Goal: Navigation & Orientation: Find specific page/section

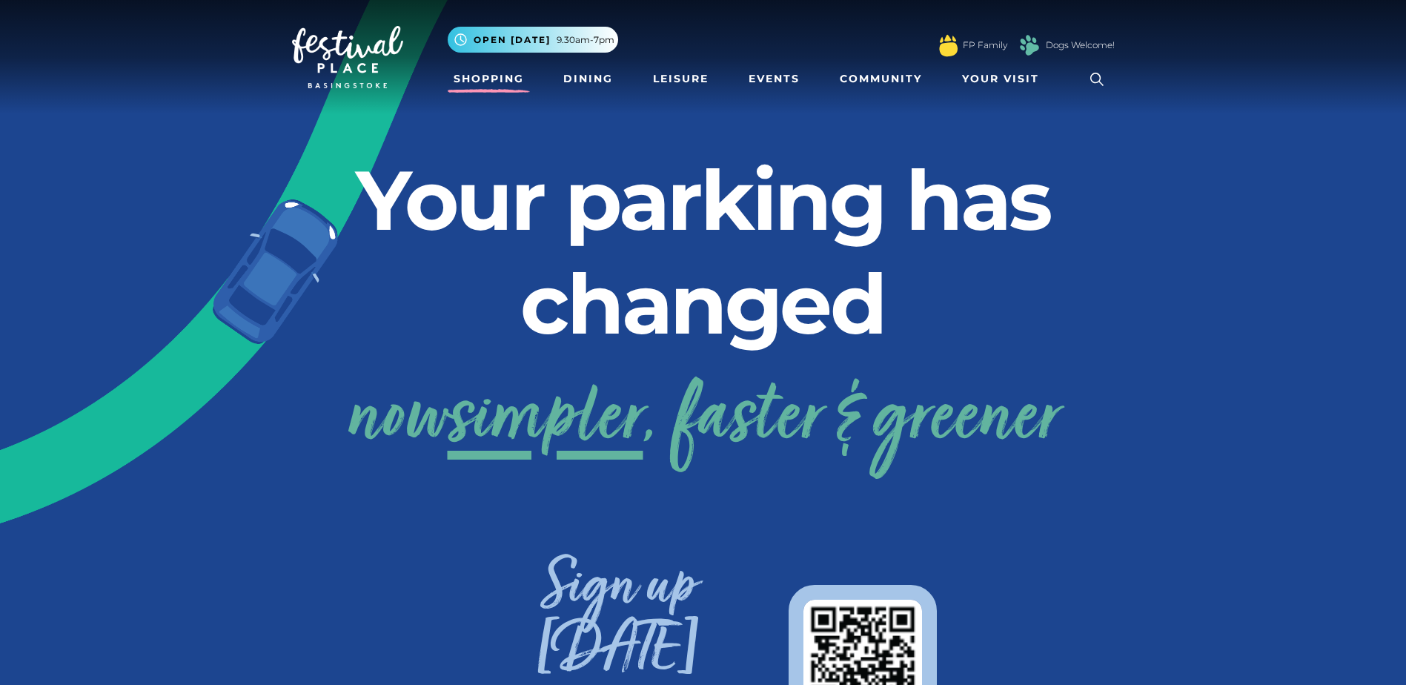
click at [481, 78] on link "Shopping" at bounding box center [489, 78] width 82 height 27
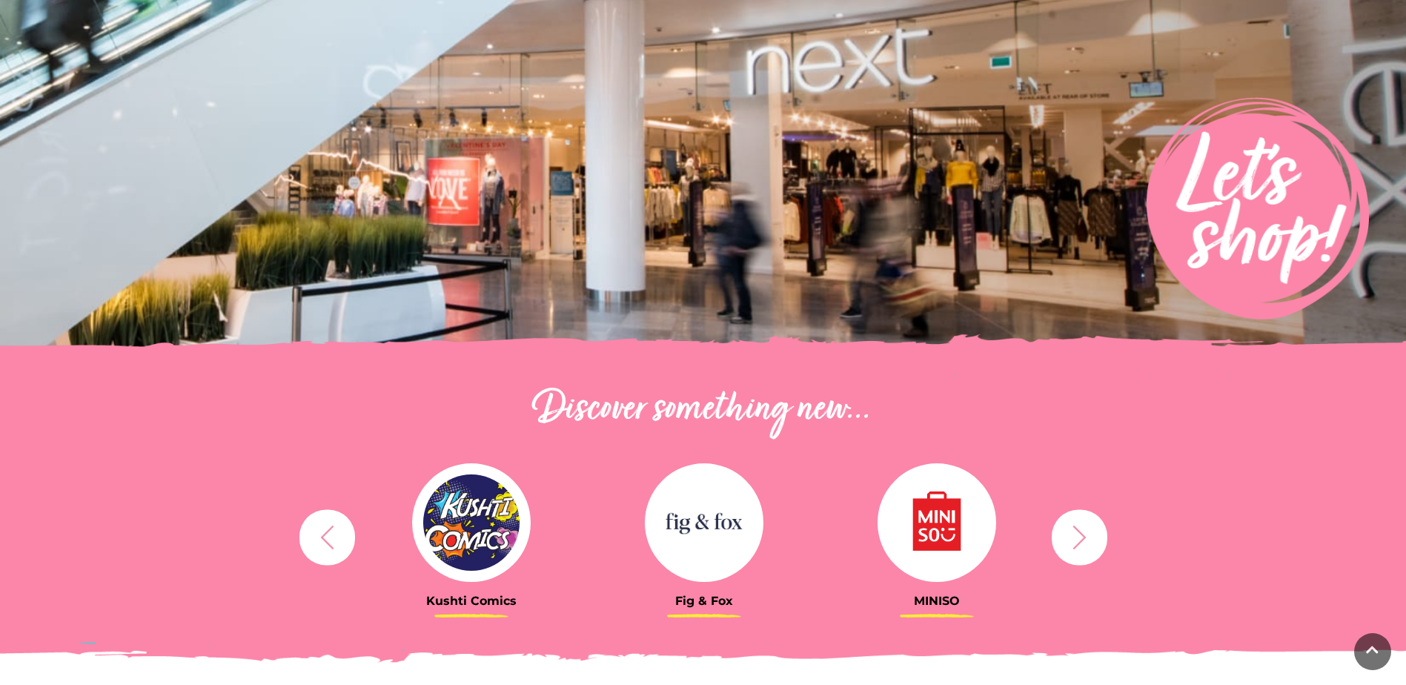
scroll to position [445, 0]
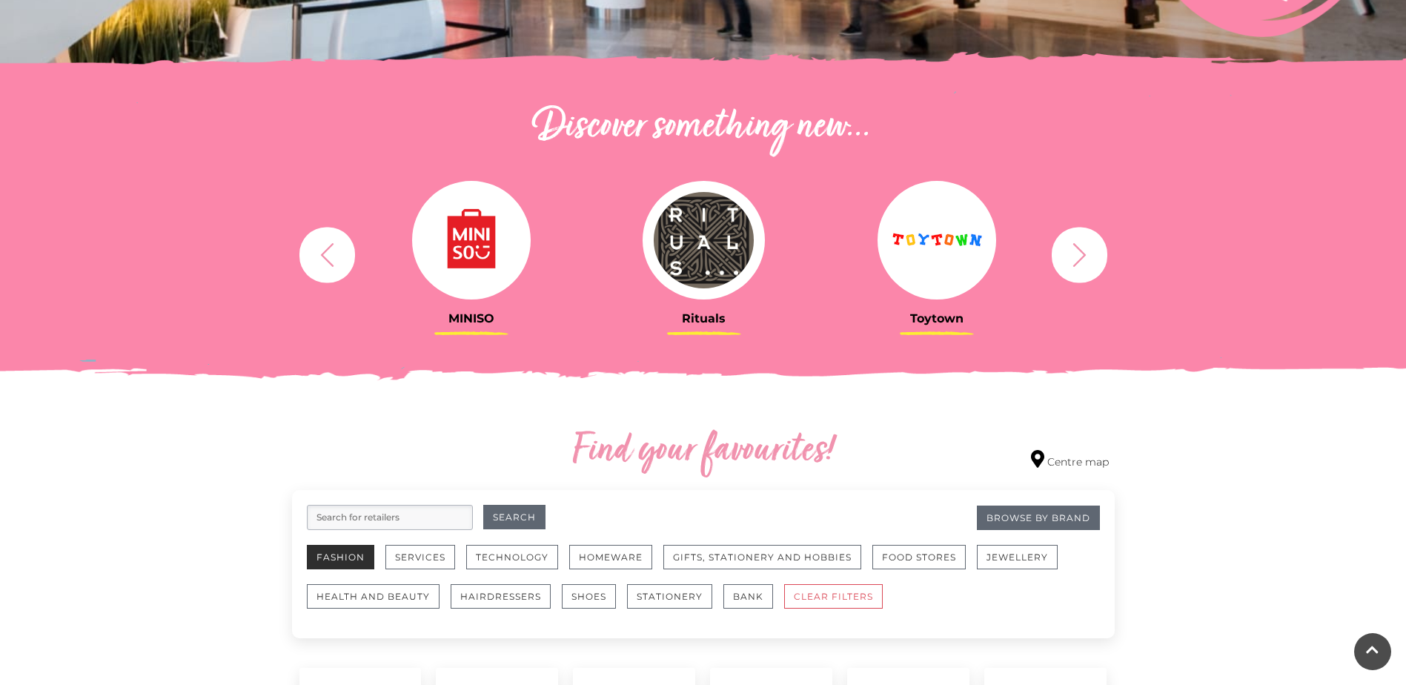
click at [352, 550] on button "Fashion" at bounding box center [340, 557] width 67 height 24
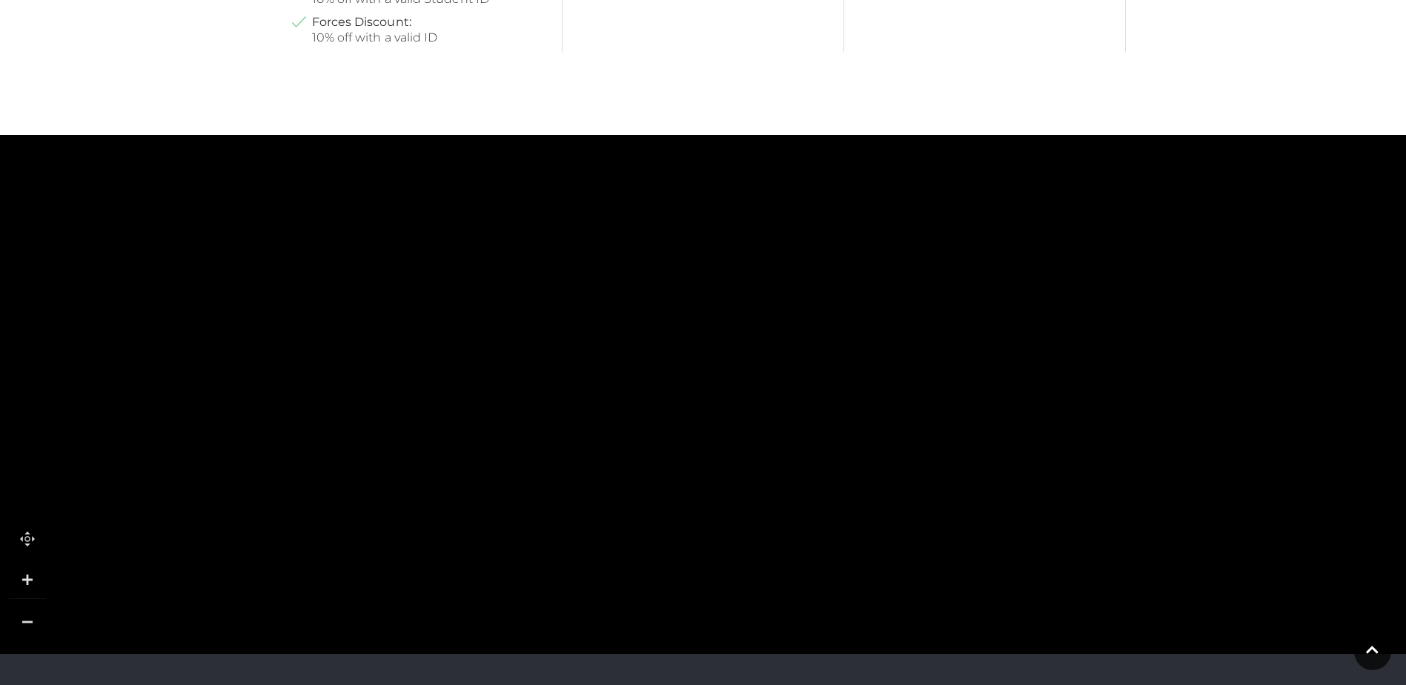
scroll to position [889, 0]
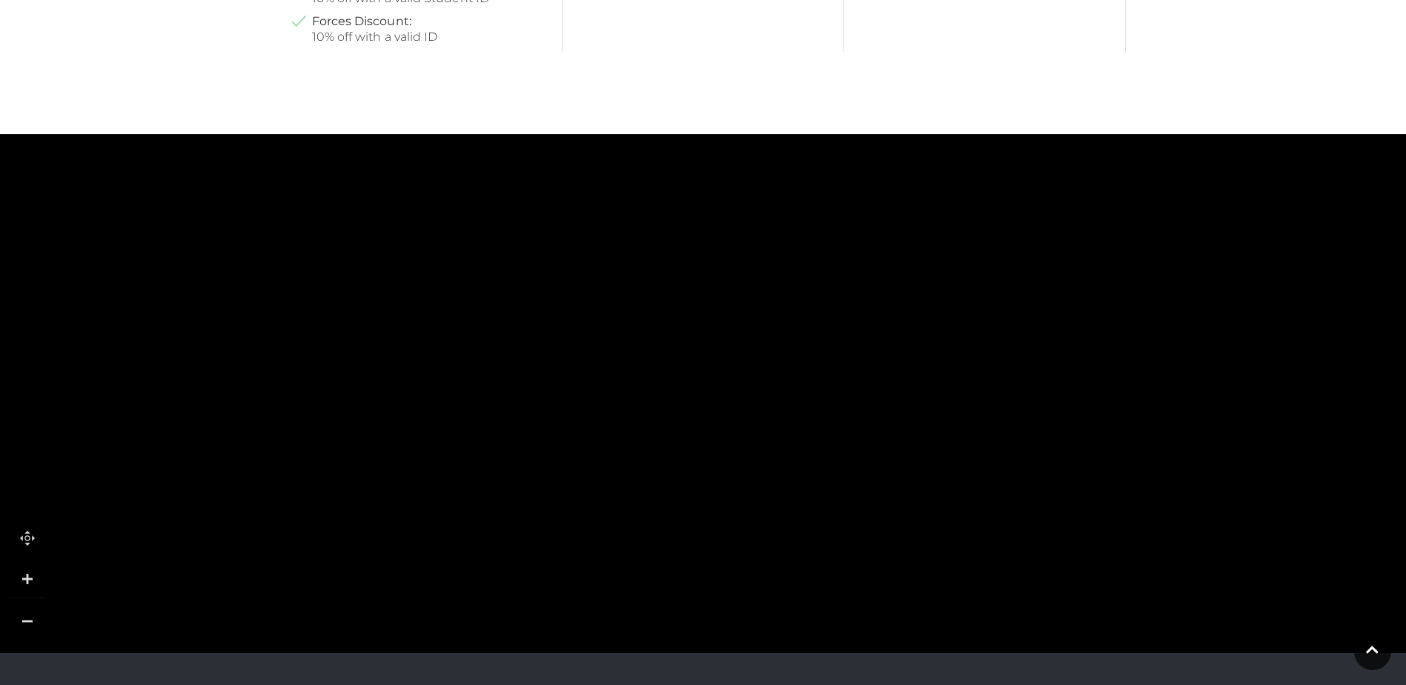
drag, startPoint x: 732, startPoint y: 462, endPoint x: 1081, endPoint y: 36, distance: 551.3
click at [653, 543] on tspan "TO UPPER LEVEL" at bounding box center [653, 543] width 0 height 0
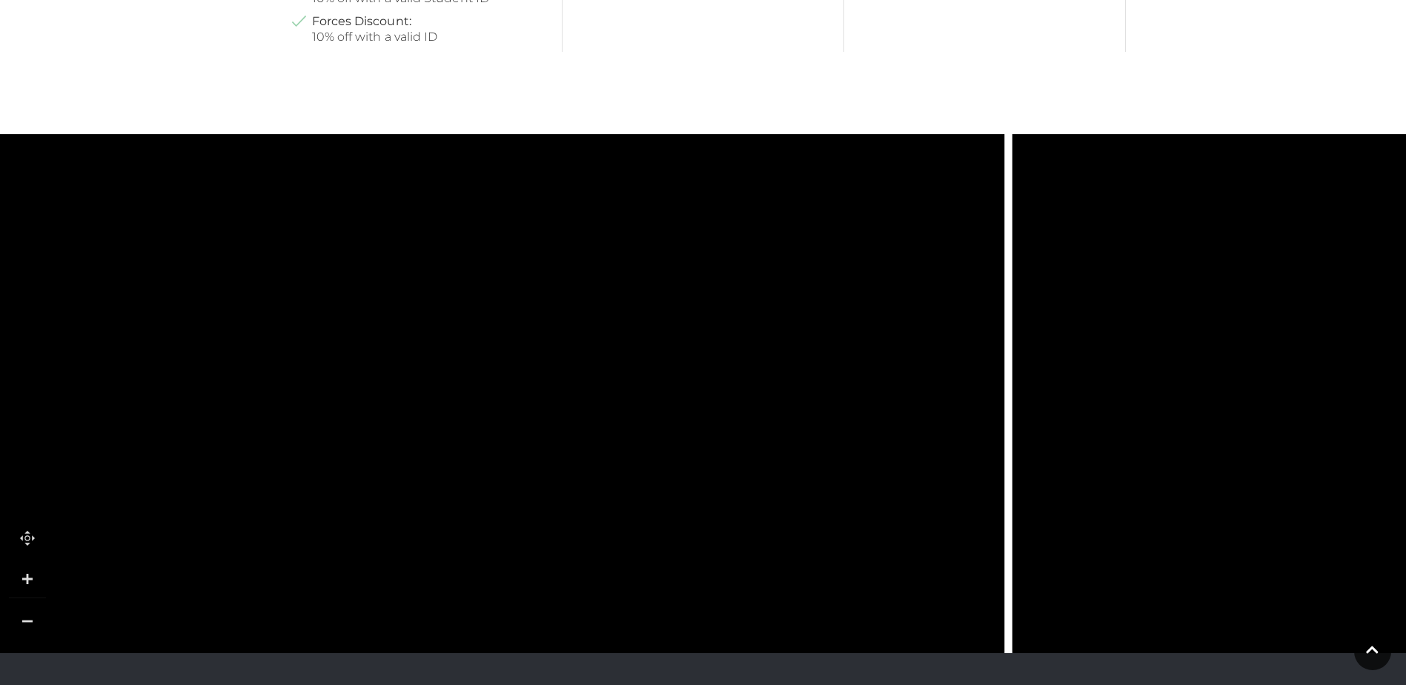
drag, startPoint x: 920, startPoint y: 473, endPoint x: -654, endPoint y: 382, distance: 1576.6
click at [0, 382] on html "Skip to Navigation Skip to Content Toggle navigation .st5{fill:none;stroke:#FFF…" at bounding box center [703, 43] width 1406 height 1865
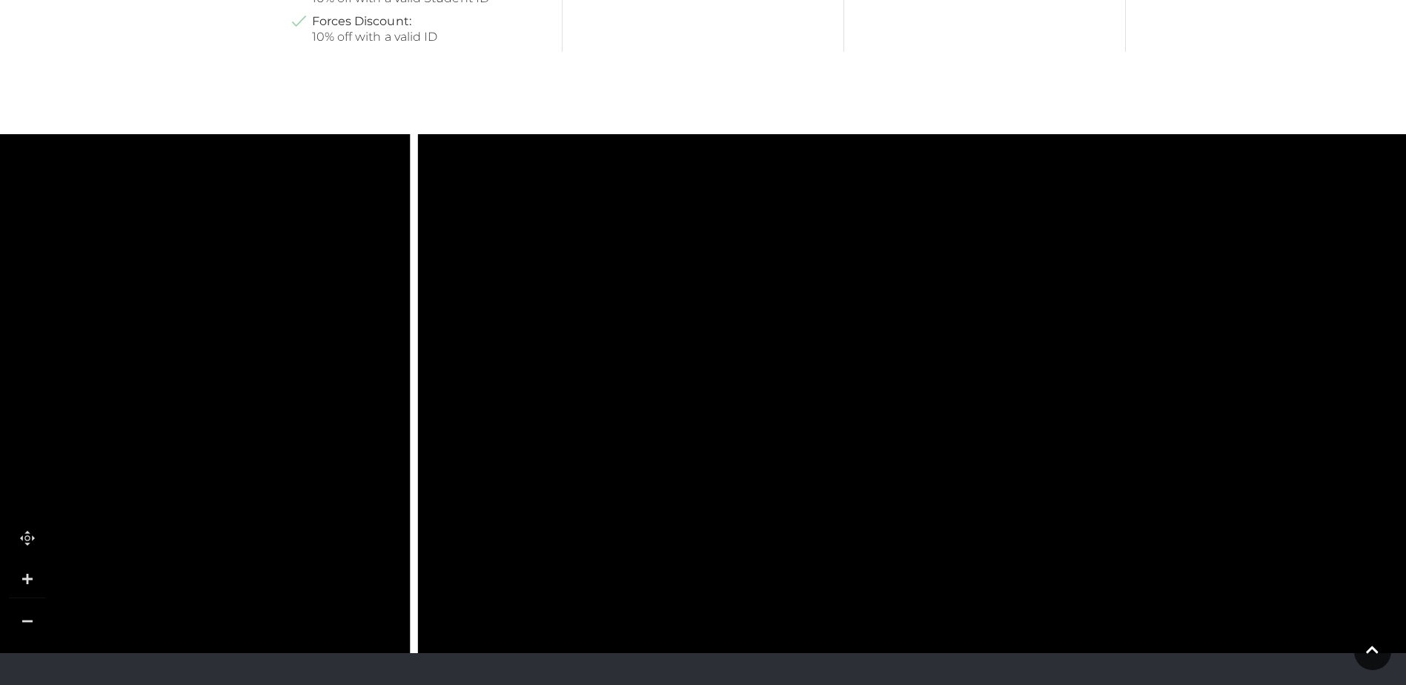
drag, startPoint x: 612, startPoint y: 327, endPoint x: -242, endPoint y: 347, distance: 853.9
click at [0, 347] on html "Skip to Navigation Skip to Content Toggle navigation .st5{fill:none;stroke:#FFF…" at bounding box center [703, 43] width 1406 height 1865
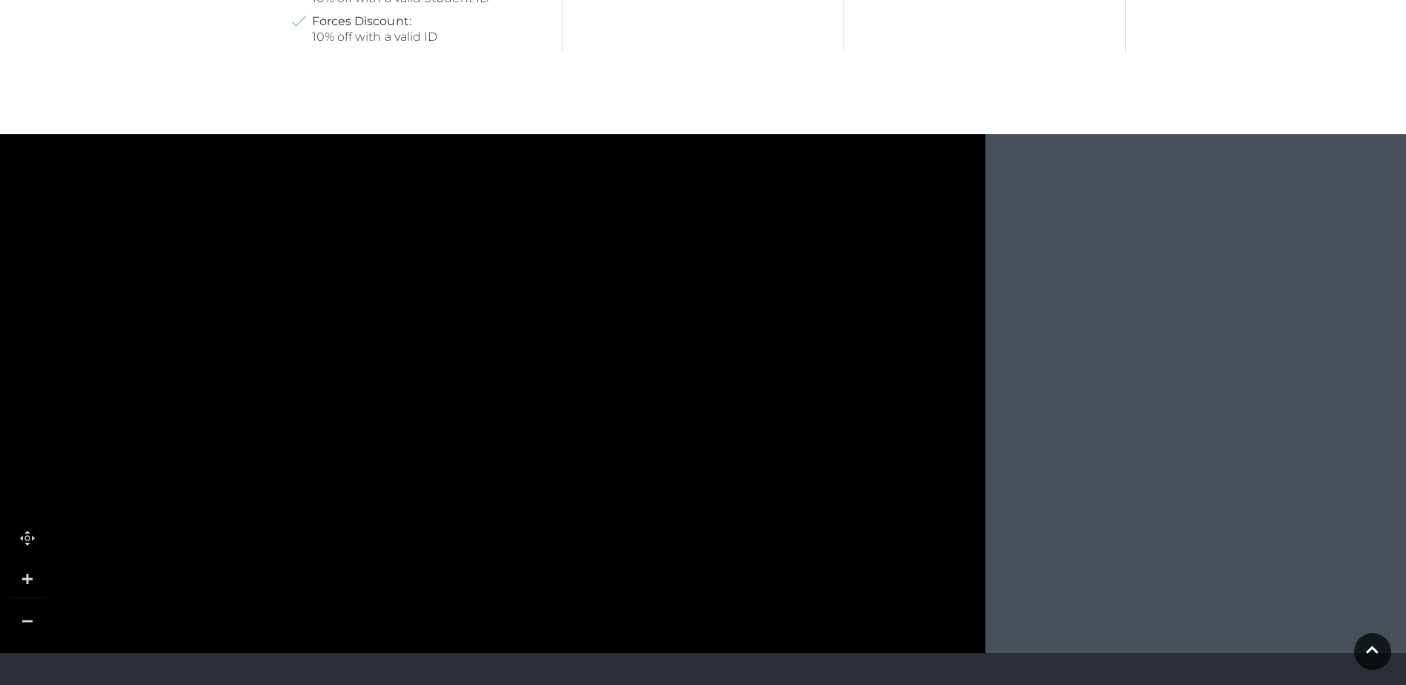
drag, startPoint x: 818, startPoint y: 348, endPoint x: 374, endPoint y: 594, distance: 507.5
click at [374, 594] on body "Skip to Navigation Skip to Content Toggle navigation .st5{fill:none;stroke:#FFF…" at bounding box center [703, 43] width 1406 height 1865
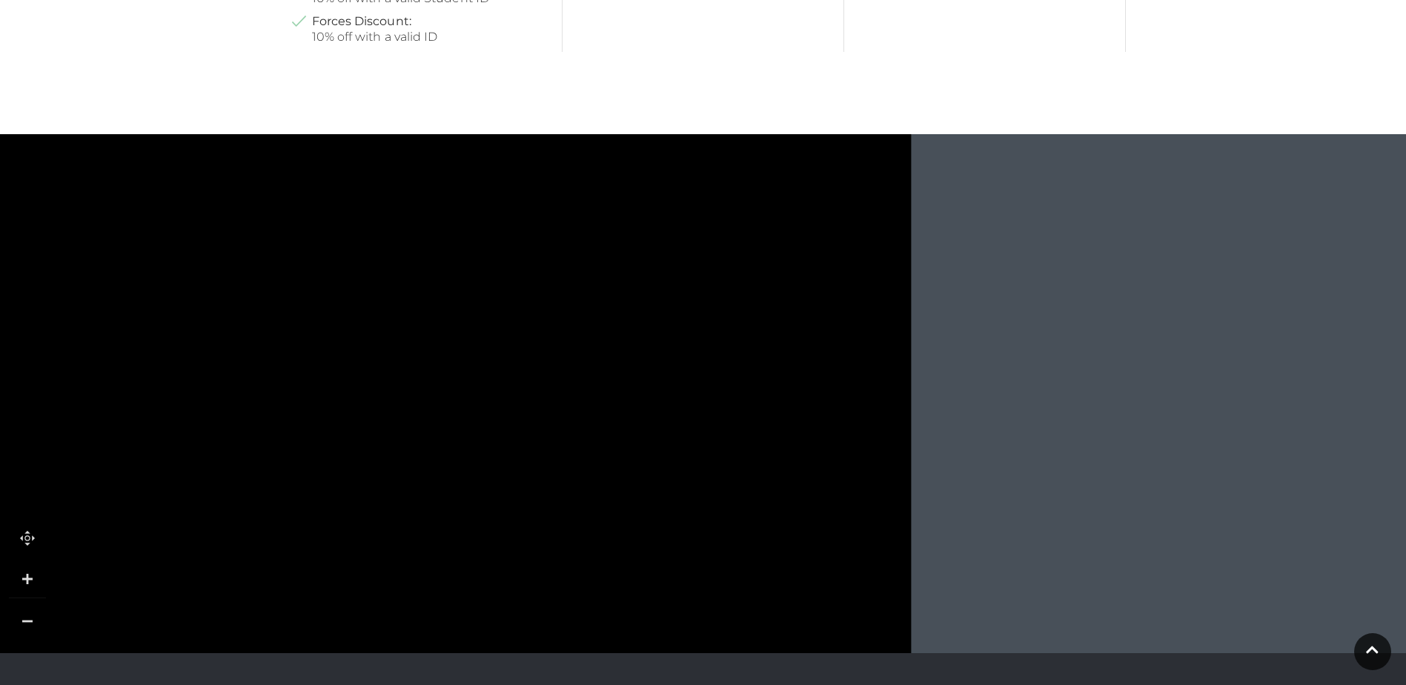
drag, startPoint x: 530, startPoint y: 325, endPoint x: 456, endPoint y: 543, distance: 230.1
click at [455, 591] on body "Skip to Navigation Skip to Content Toggle navigation .st5{fill:none;stroke:#FFF…" at bounding box center [703, 43] width 1406 height 1865
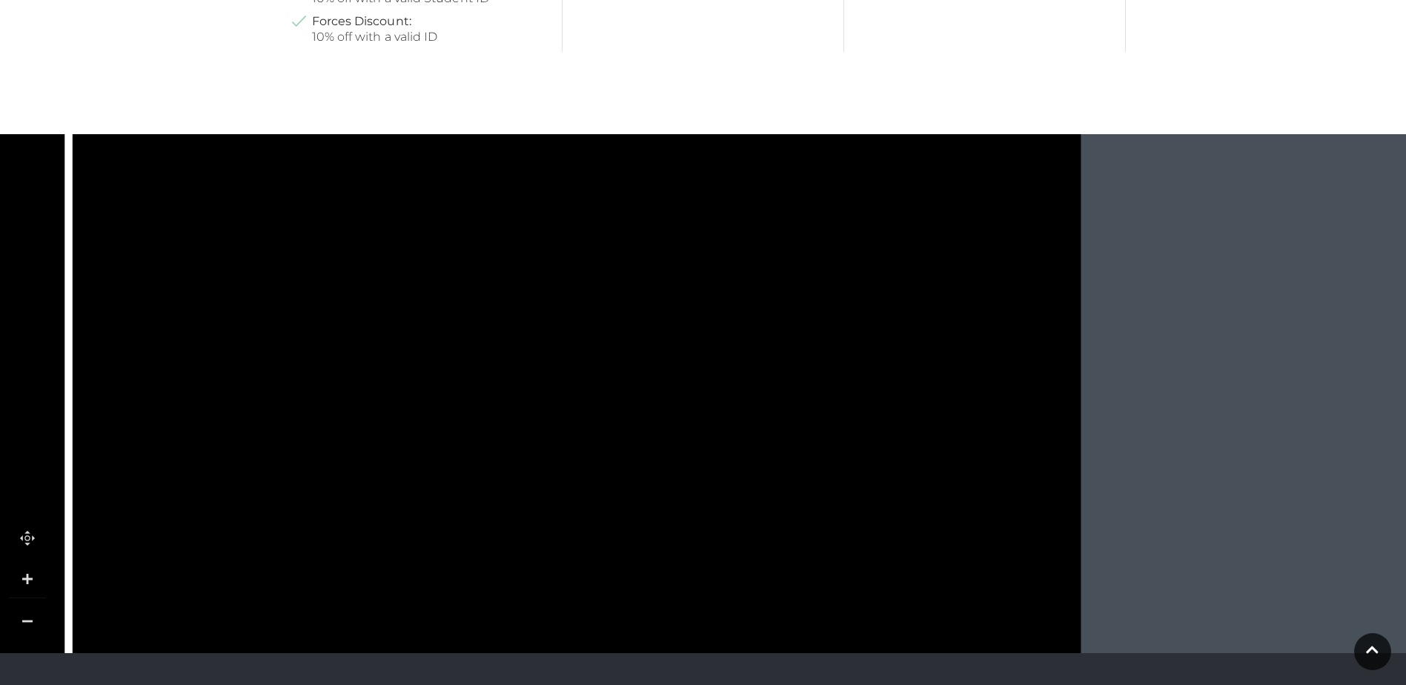
drag, startPoint x: 506, startPoint y: 376, endPoint x: 754, endPoint y: -1, distance: 450.5
click at [754, 0] on html "Skip to Navigation Skip to Content Toggle navigation .st5{fill:none;stroke:#FFF…" at bounding box center [703, 43] width 1406 height 1865
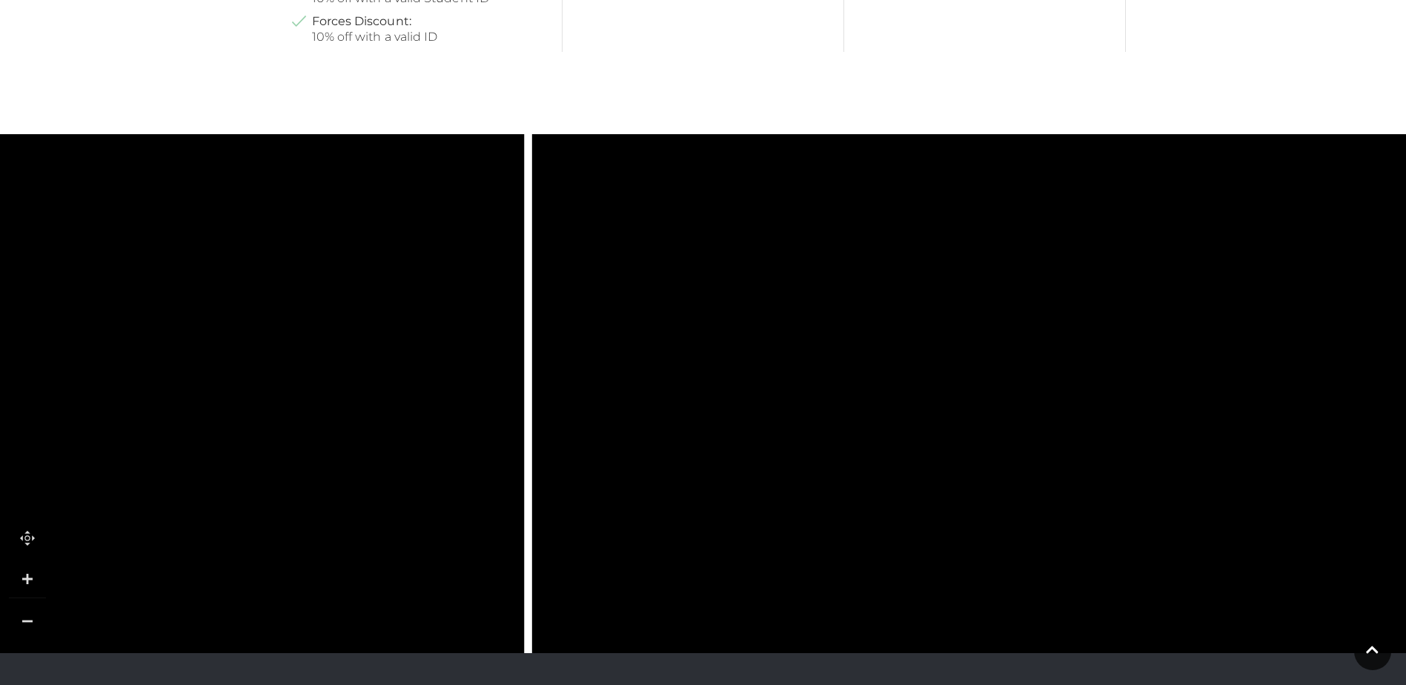
drag, startPoint x: 531, startPoint y: 371, endPoint x: 993, endPoint y: 266, distance: 474.2
click at [993, 268] on rect at bounding box center [999, 313] width 129 height 91
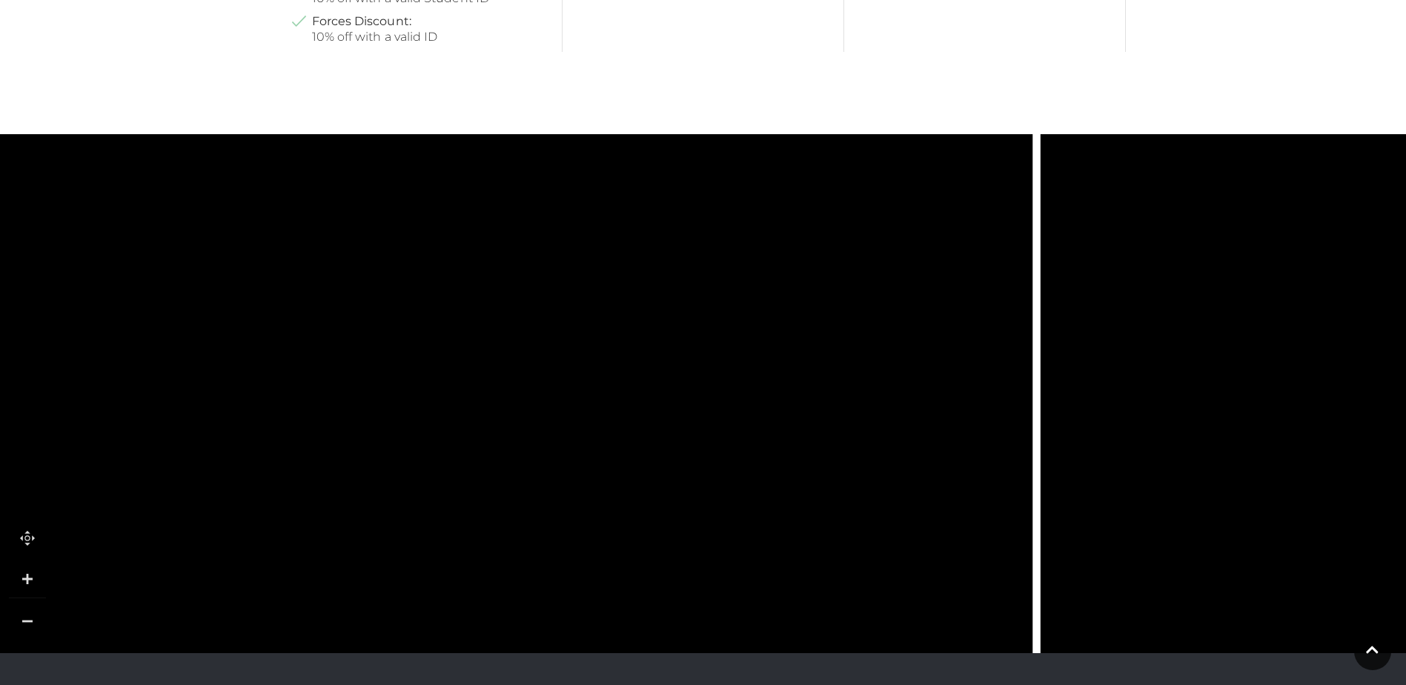
drag, startPoint x: 514, startPoint y: 321, endPoint x: 1003, endPoint y: 440, distance: 502.7
click at [1003, 440] on icon at bounding box center [408, 273] width 4179 height 2312
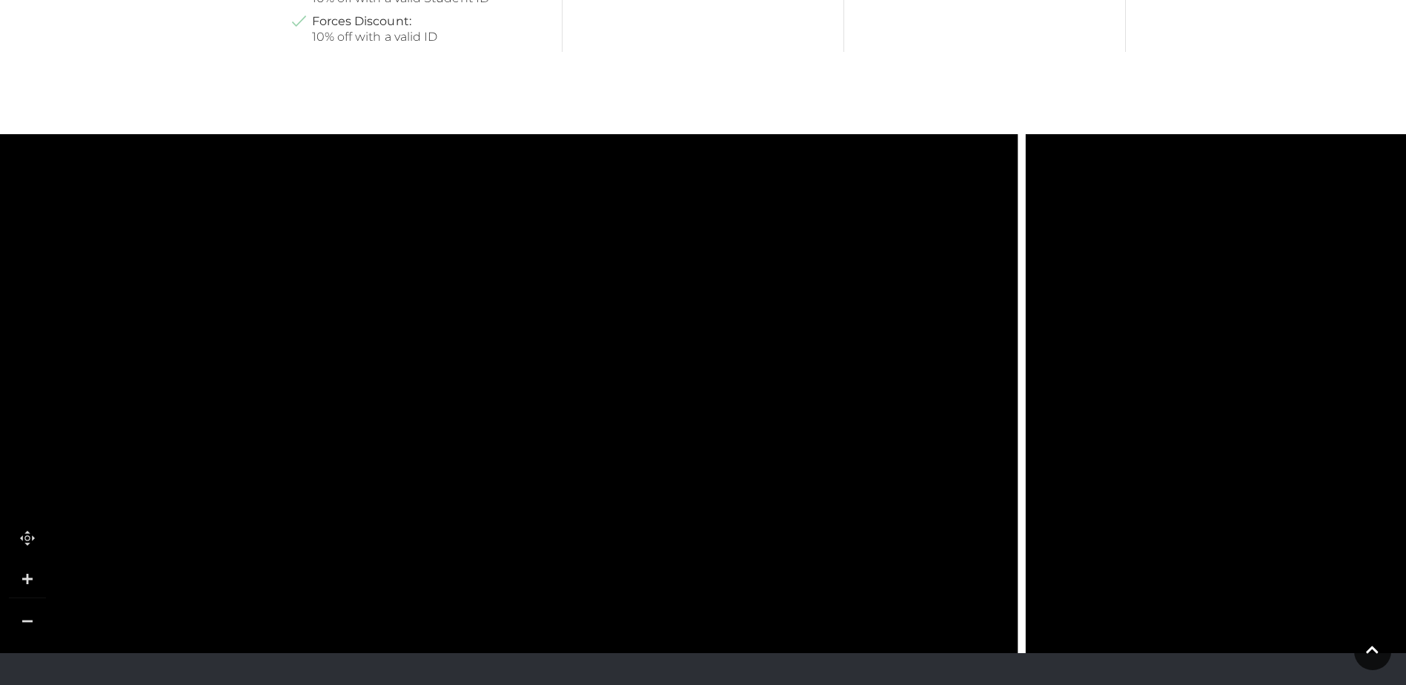
drag, startPoint x: 530, startPoint y: 166, endPoint x: 488, endPoint y: 628, distance: 463.5
click at [506, 681] on body "Skip to Navigation Skip to Content Toggle navigation .st5{fill:none;stroke:#FFF…" at bounding box center [703, 43] width 1406 height 1865
drag, startPoint x: 496, startPoint y: 340, endPoint x: 485, endPoint y: 658, distance: 318.1
click at [491, 668] on body "Skip to Navigation Skip to Content Toggle navigation .st5{fill:none;stroke:#FFF…" at bounding box center [703, 43] width 1406 height 1865
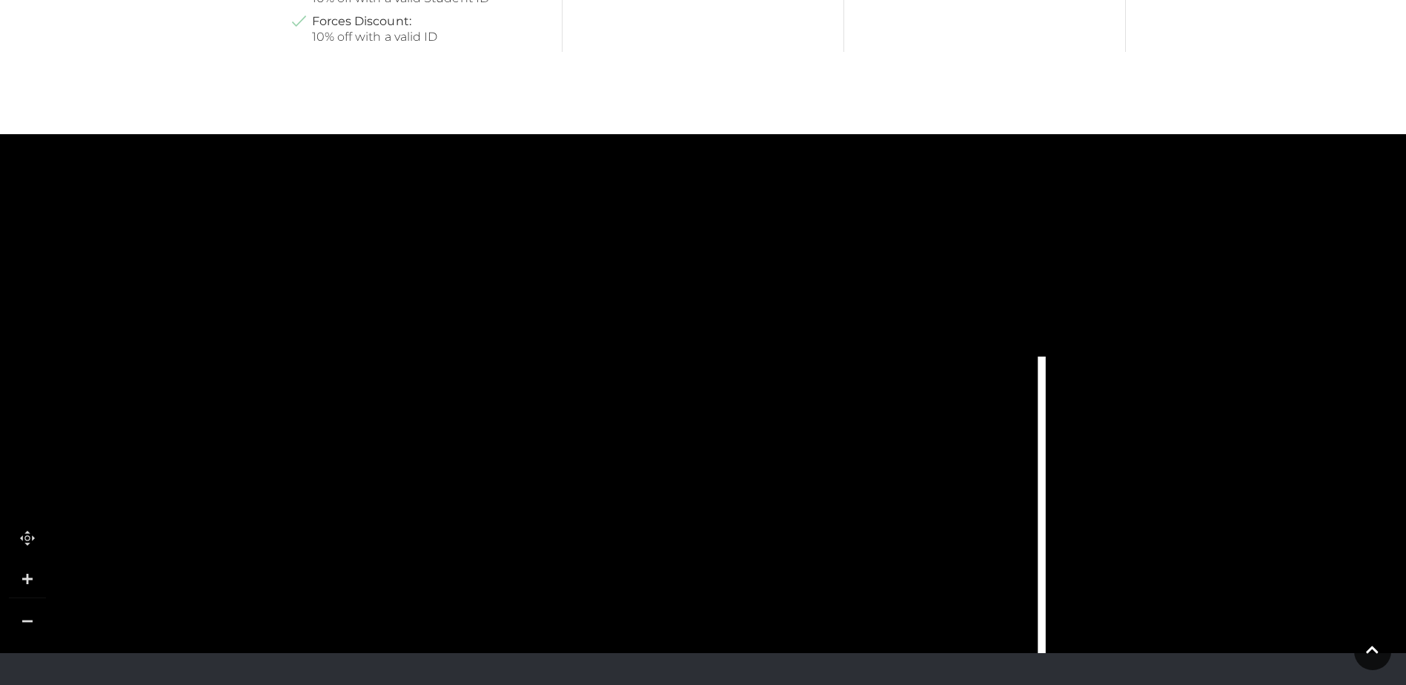
drag, startPoint x: 519, startPoint y: 575, endPoint x: 476, endPoint y: 645, distance: 82.2
click at [499, 684] on html "Skip to Navigation Skip to Content Toggle navigation .st5{fill:none;stroke:#FFF…" at bounding box center [703, 43] width 1406 height 1865
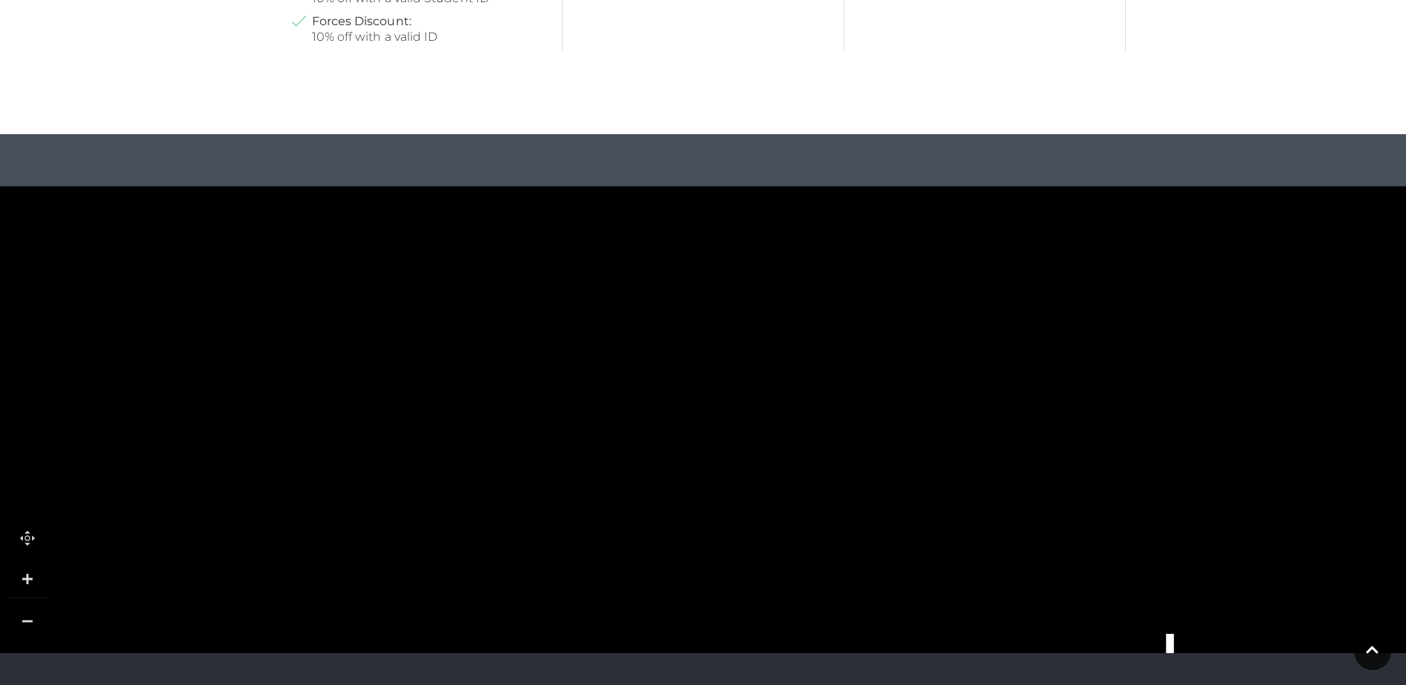
drag, startPoint x: 994, startPoint y: 722, endPoint x: 1177, endPoint y: 722, distance: 183.8
click at [1177, 684] on html "Skip to Navigation Skip to Content Toggle navigation .st5{fill:none;stroke:#FFF…" at bounding box center [703, 43] width 1406 height 1865
drag, startPoint x: 839, startPoint y: 368, endPoint x: 1164, endPoint y: 582, distance: 389.9
click at [1160, 589] on body "Skip to Navigation Skip to Content Toggle navigation .st5{fill:none;stroke:#FFF…" at bounding box center [703, 43] width 1406 height 1865
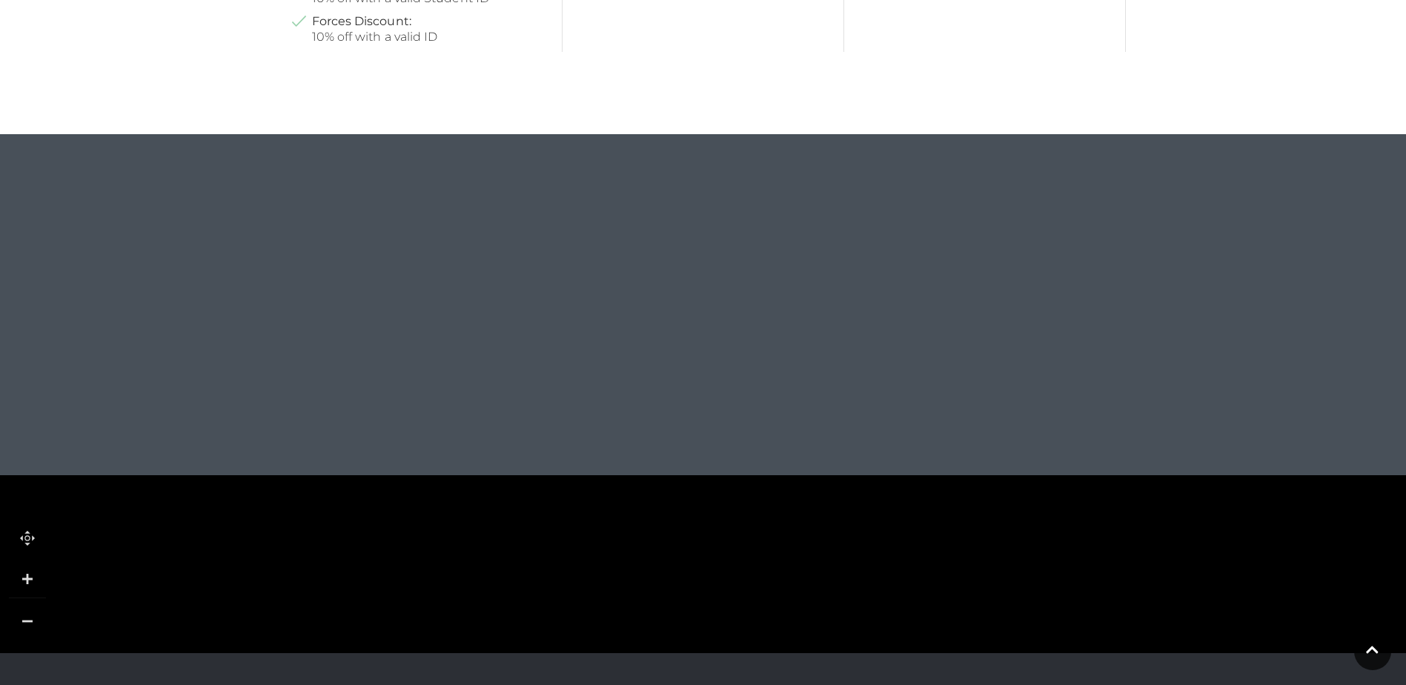
drag, startPoint x: 572, startPoint y: 378, endPoint x: 1223, endPoint y: 559, distance: 675.3
click at [1385, 626] on body "Skip to Navigation Skip to Content Toggle navigation .st5{fill:none;stroke:#FFF…" at bounding box center [703, 43] width 1406 height 1865
drag, startPoint x: 779, startPoint y: 425, endPoint x: 634, endPoint y: 716, distance: 324.4
click at [634, 684] on html "Skip to Navigation Skip to Content Toggle navigation .st5{fill:none;stroke:#FFF…" at bounding box center [703, 43] width 1406 height 1865
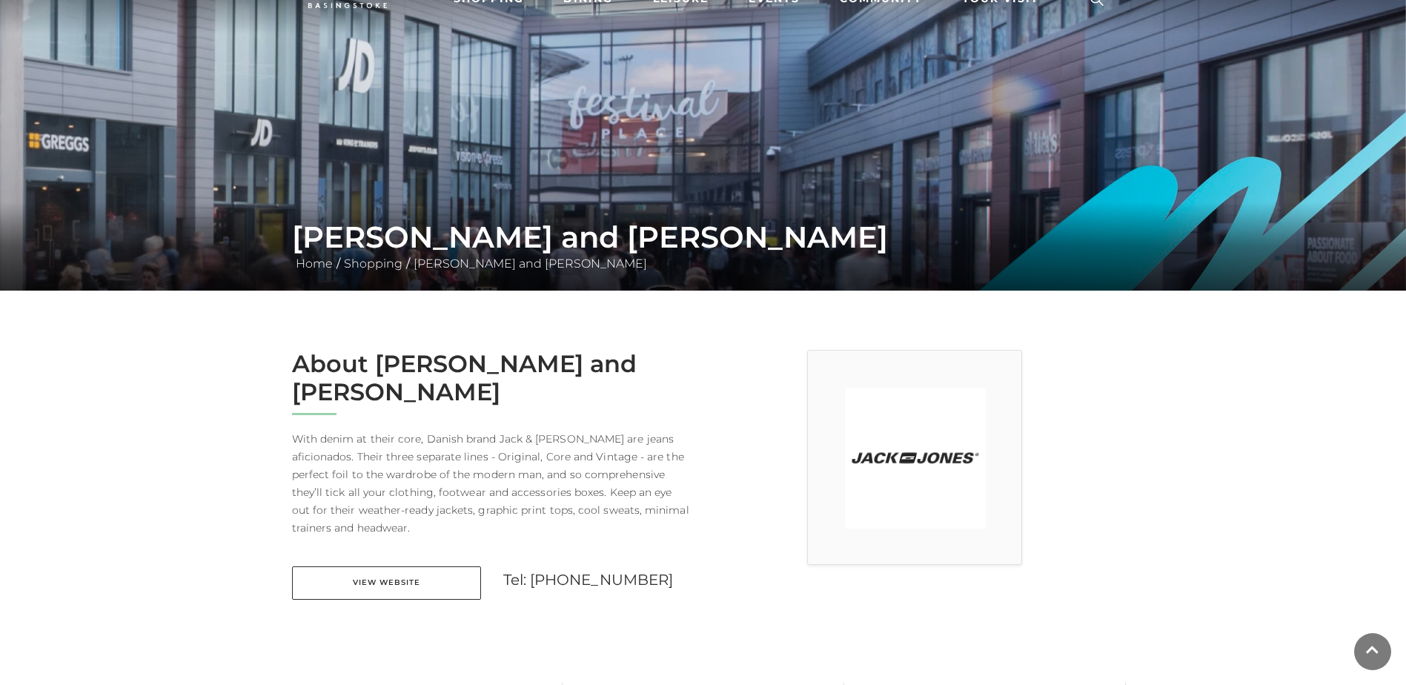
scroll to position [296, 0]
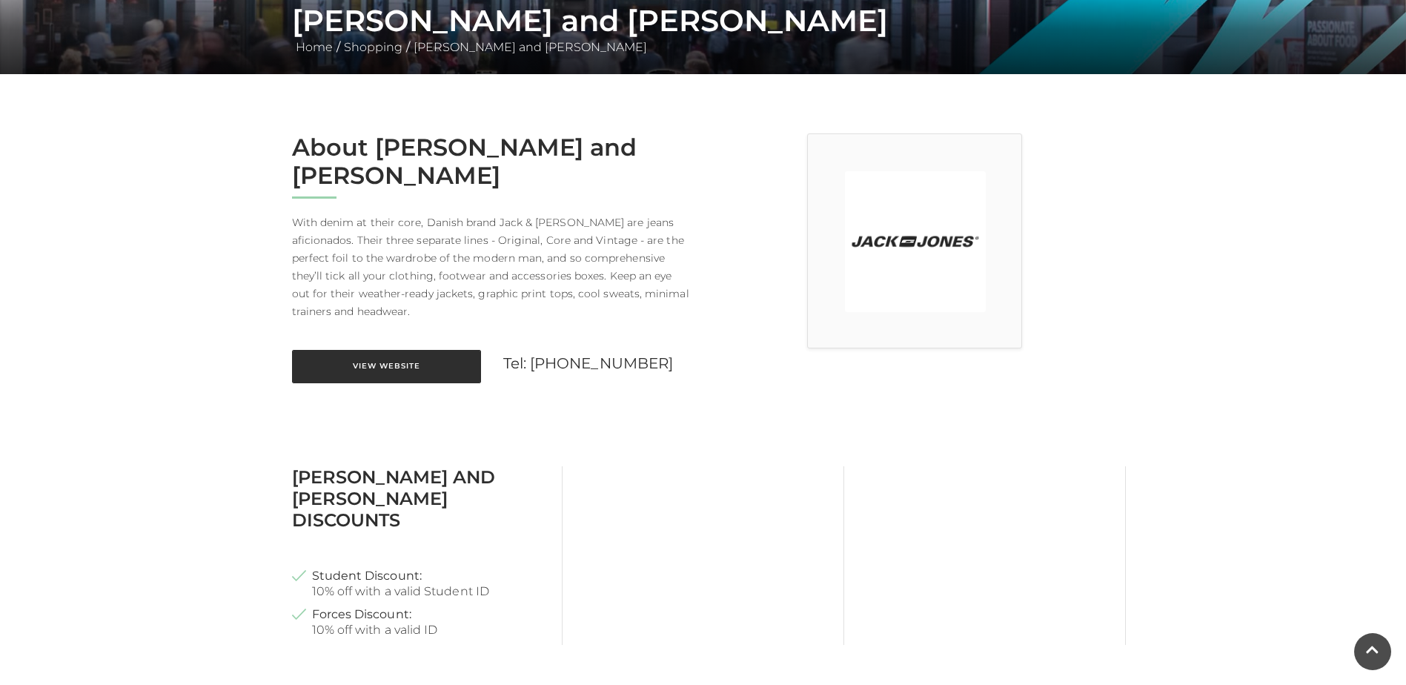
click at [413, 350] on link "View Website" at bounding box center [386, 366] width 189 height 33
